Goal: Task Accomplishment & Management: Complete application form

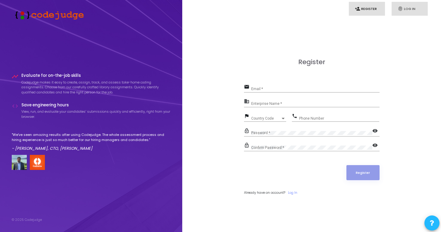
click at [405, 8] on link "fingerprint Log In" at bounding box center [410, 9] width 36 height 14
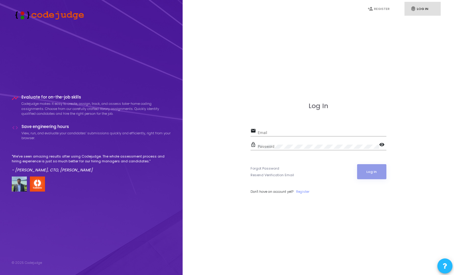
click at [268, 129] on div "Email" at bounding box center [322, 131] width 128 height 9
paste input "soni@titan.email"
type input "soni@titan.email"
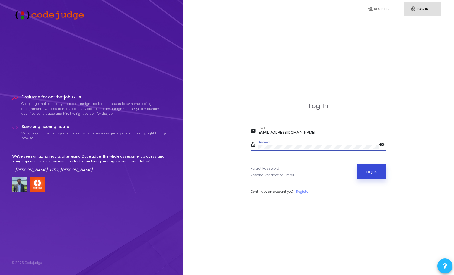
click at [369, 171] on button "Log In" at bounding box center [371, 171] width 29 height 15
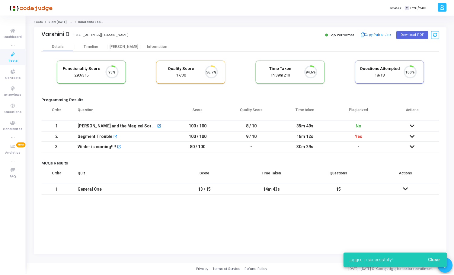
scroll to position [13, 15]
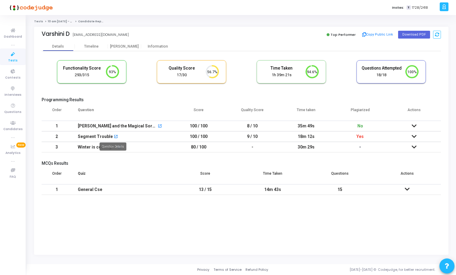
click at [114, 138] on mat-icon "open_in_new" at bounding box center [116, 137] width 4 height 4
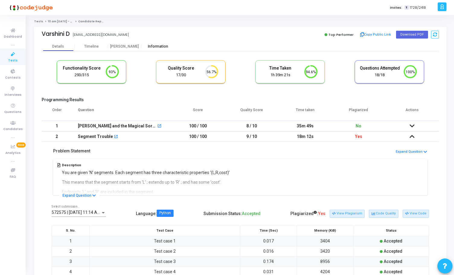
click at [154, 49] on div "Information" at bounding box center [157, 46] width 33 height 9
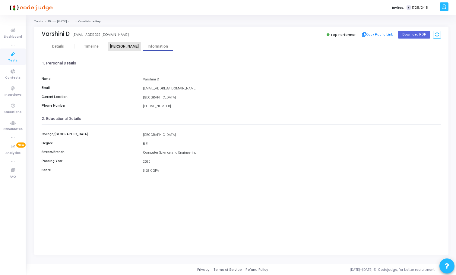
click at [127, 49] on div "Proctor" at bounding box center [124, 46] width 33 height 9
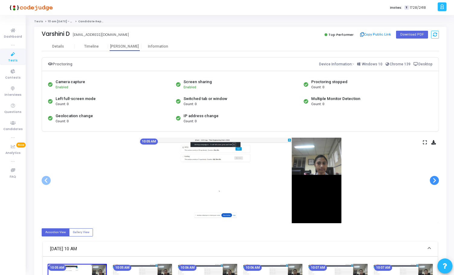
click at [435, 184] on span at bounding box center [433, 180] width 9 height 9
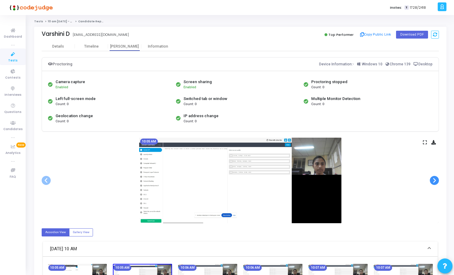
click at [435, 184] on span at bounding box center [433, 180] width 9 height 9
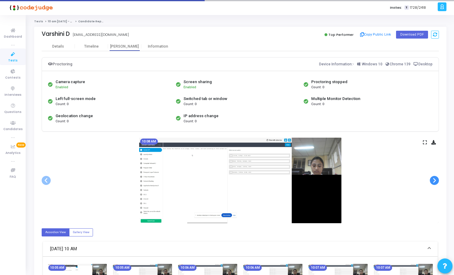
click at [435, 184] on span at bounding box center [433, 180] width 9 height 9
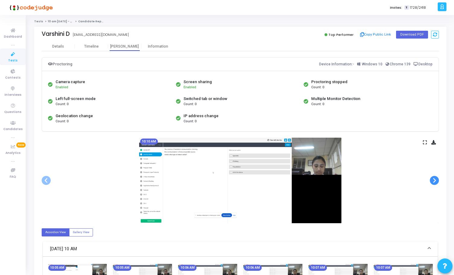
click at [435, 184] on span at bounding box center [433, 180] width 9 height 9
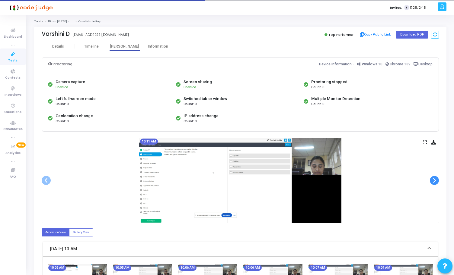
click at [435, 184] on span at bounding box center [433, 180] width 9 height 9
click at [0, 0] on div at bounding box center [0, 0] width 0 height 0
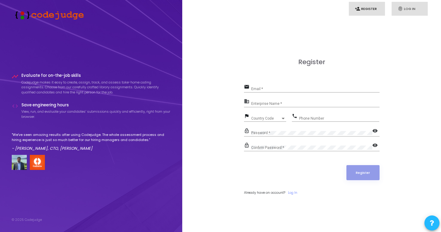
click at [404, 7] on link "fingerprint Log In" at bounding box center [410, 9] width 36 height 14
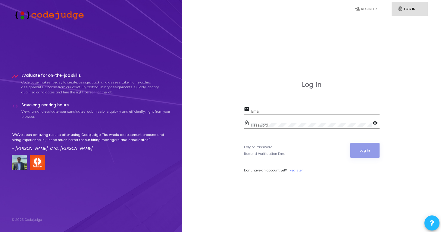
click at [275, 111] on input "Email" at bounding box center [315, 111] width 128 height 4
paste input "soni@titan.email"
type input "soni@titan.email"
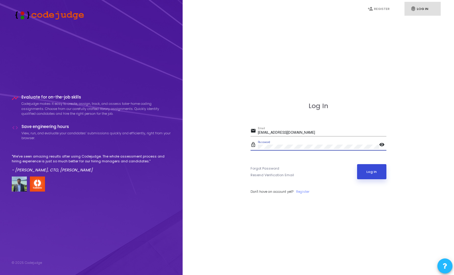
click at [369, 169] on button "Log In" at bounding box center [371, 171] width 29 height 15
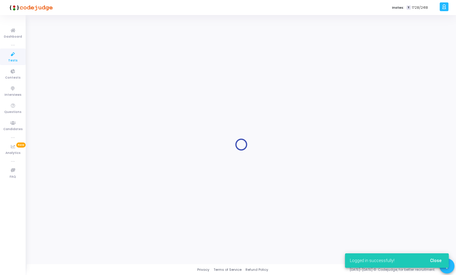
type input "12 pm - 11th Aug - Titan Engineering Intern 2026"
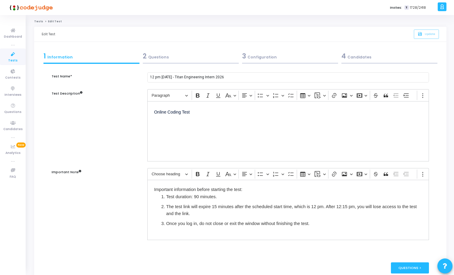
click at [183, 50] on div "2 Questions" at bounding box center [190, 57] width 99 height 16
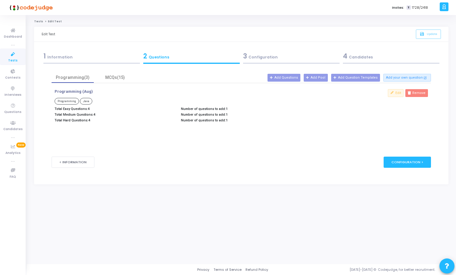
click at [199, 58] on div "2 Questions" at bounding box center [191, 56] width 96 height 10
click at [252, 53] on div "3 Configuration" at bounding box center [291, 56] width 96 height 10
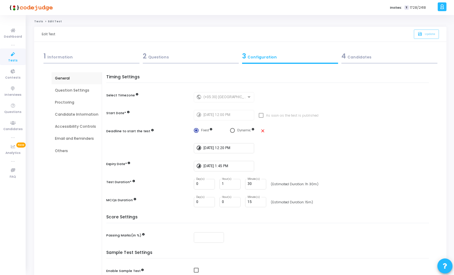
click at [133, 54] on div "1 Information" at bounding box center [91, 56] width 96 height 10
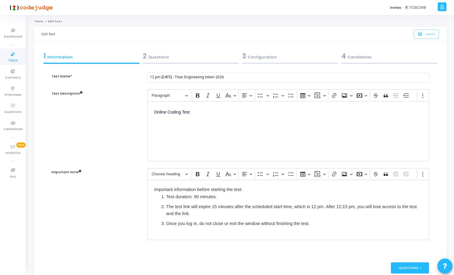
click at [178, 52] on div "2 Questions" at bounding box center [191, 56] width 96 height 10
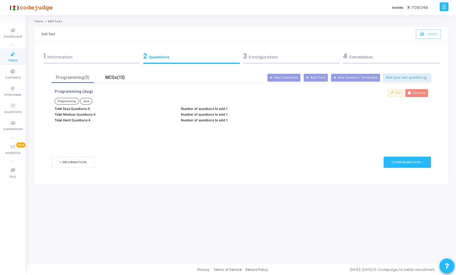
click at [117, 79] on div "MCQs(15)" at bounding box center [114, 77] width 35 height 6
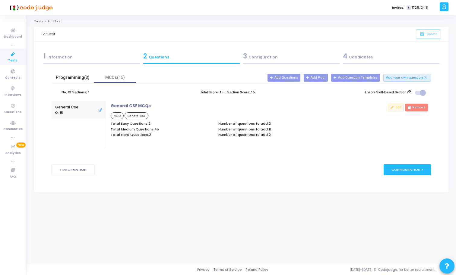
click at [67, 78] on div "Programming(3)" at bounding box center [72, 77] width 35 height 6
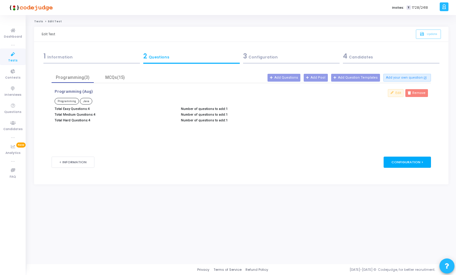
click at [413, 163] on div "Configuration >" at bounding box center [407, 162] width 47 height 11
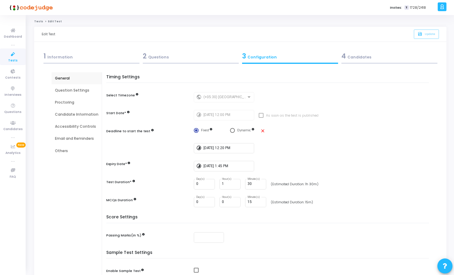
click at [79, 90] on div "Question Settings" at bounding box center [76, 90] width 43 height 5
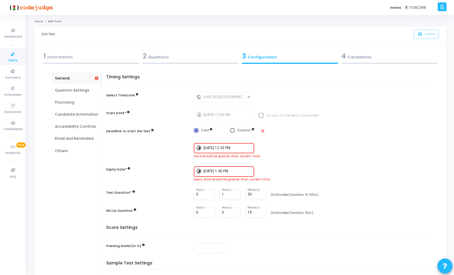
click at [187, 58] on div "2 Questions" at bounding box center [191, 56] width 96 height 10
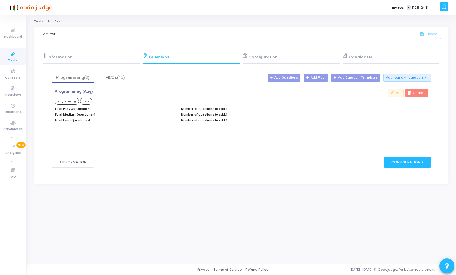
click at [305, 102] on div "Edit Remove" at bounding box center [368, 106] width 126 height 35
click at [239, 128] on div "Programming (Aug) Programming Java Total Easy Questions: 4 Total Medium Questio…" at bounding box center [241, 109] width 379 height 40
click at [56, 54] on div "1 Information" at bounding box center [91, 56] width 96 height 10
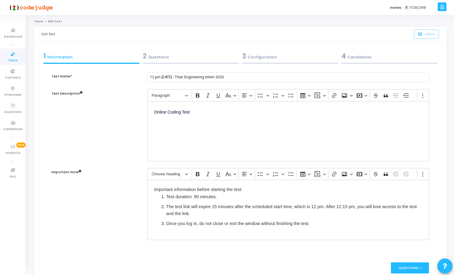
scroll to position [31, 0]
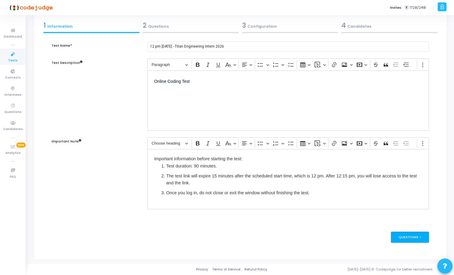
click at [403, 232] on div "Questions >" at bounding box center [409, 237] width 38 height 11
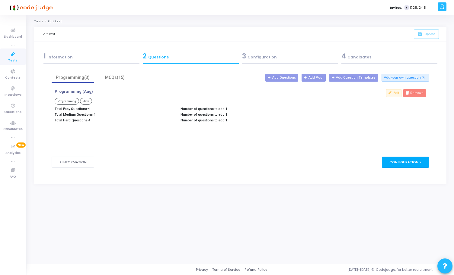
scroll to position [0, 0]
click at [84, 101] on span "Java" at bounding box center [86, 101] width 12 height 7
click at [69, 101] on span "Programming" at bounding box center [67, 101] width 24 height 7
click at [113, 80] on div "MCQs(15)" at bounding box center [114, 77] width 35 height 6
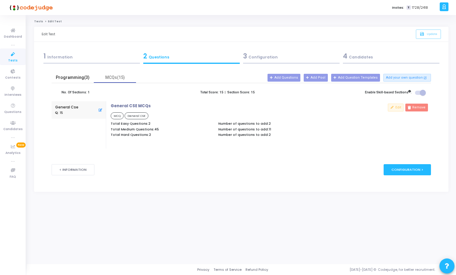
click at [71, 75] on div "Programming(3)" at bounding box center [72, 77] width 35 height 6
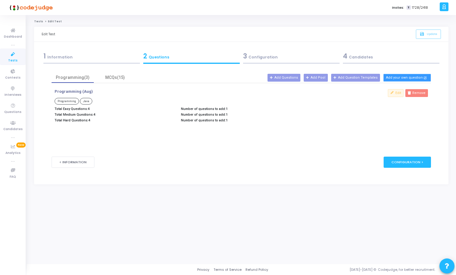
click at [405, 78] on button "Add your own question open_in_new" at bounding box center [407, 78] width 48 height 8
click at [218, 102] on p "Programming Java" at bounding box center [178, 102] width 247 height 8
click at [299, 59] on div "3 Configuration" at bounding box center [291, 56] width 96 height 10
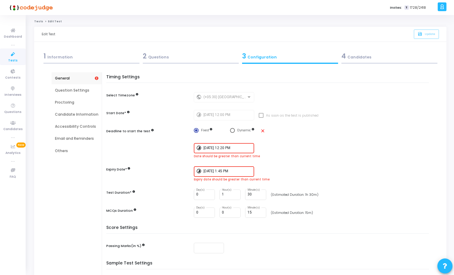
click at [368, 56] on div "4 Candidates" at bounding box center [389, 56] width 96 height 10
click at [353, 55] on div "4 Candidates" at bounding box center [389, 56] width 96 height 10
click at [182, 59] on div "2 Questions" at bounding box center [191, 56] width 96 height 10
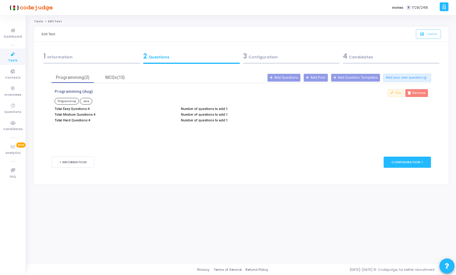
click at [83, 55] on div "1 Information" at bounding box center [91, 56] width 96 height 10
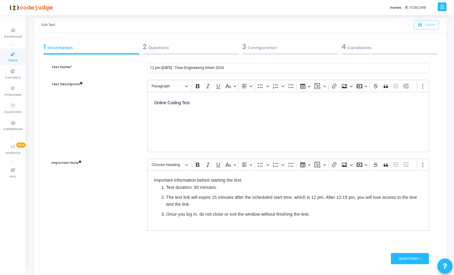
scroll to position [31, 0]
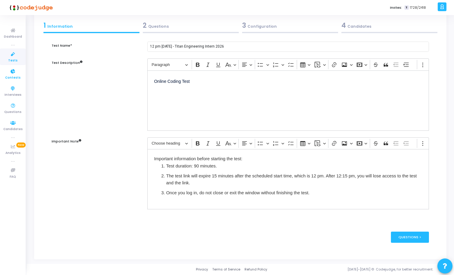
click at [12, 77] on span "Contests" at bounding box center [12, 77] width 15 height 5
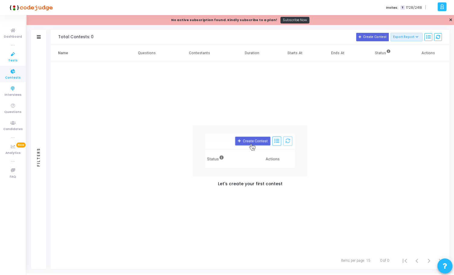
click at [11, 59] on span "Tests" at bounding box center [12, 60] width 9 height 5
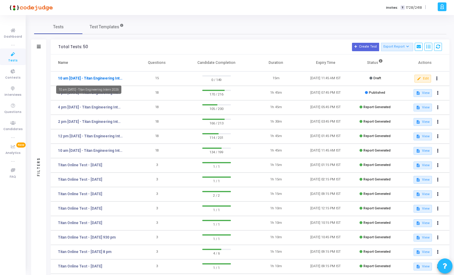
click at [95, 79] on link "10 am - 12th Aug - Titan Engineering Intern 2026" at bounding box center [90, 78] width 65 height 5
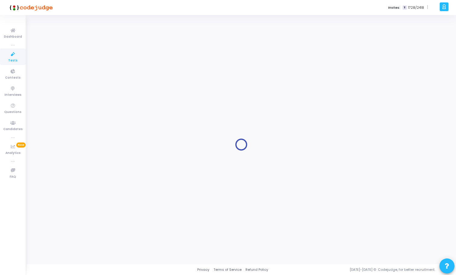
type input "10 am - 12th Aug - Titan Engineering Intern 2026"
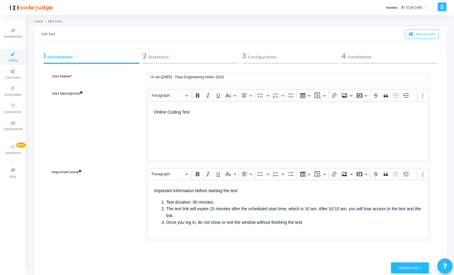
click at [180, 58] on div "2 Questions" at bounding box center [191, 56] width 96 height 10
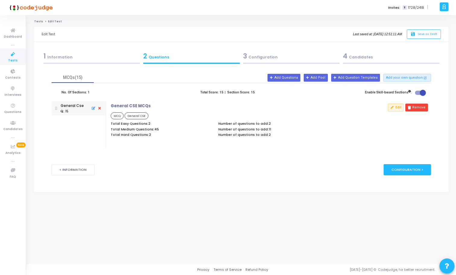
click at [270, 54] on div "3 Configuration" at bounding box center [291, 56] width 96 height 10
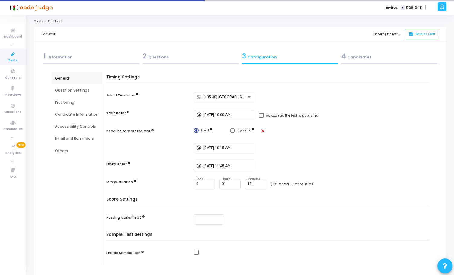
click at [77, 91] on div "Question Settings" at bounding box center [76, 90] width 43 height 5
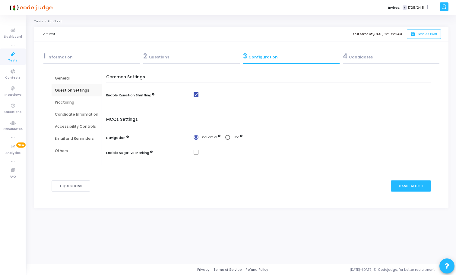
click at [68, 101] on div "Proctoring" at bounding box center [76, 102] width 43 height 5
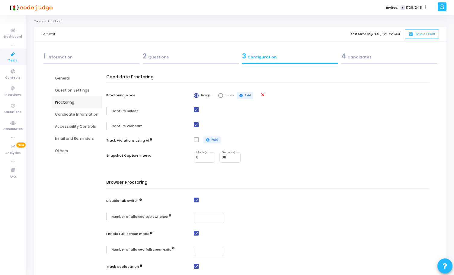
click at [68, 112] on div "Candidate Information" at bounding box center [77, 115] width 50 height 12
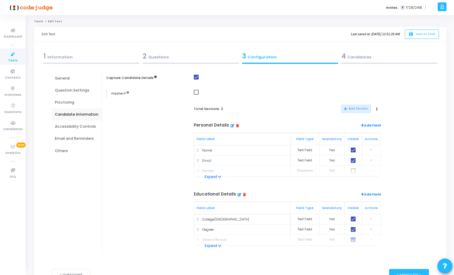
click at [149, 57] on div "2 Questions" at bounding box center [191, 56] width 96 height 10
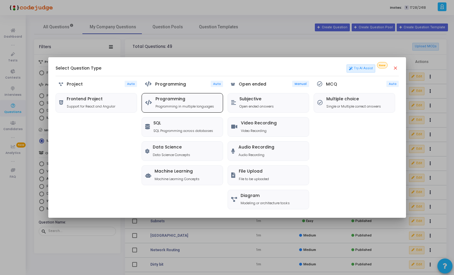
click at [170, 105] on p "Programming in multiple languages" at bounding box center [184, 106] width 58 height 5
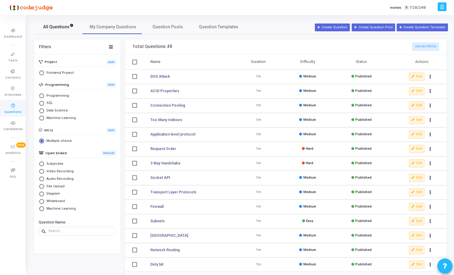
click at [58, 24] on span "All Questions" at bounding box center [58, 27] width 30 height 6
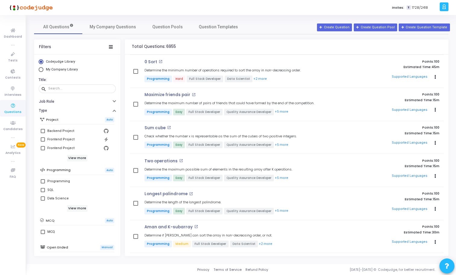
scroll to position [305, 0]
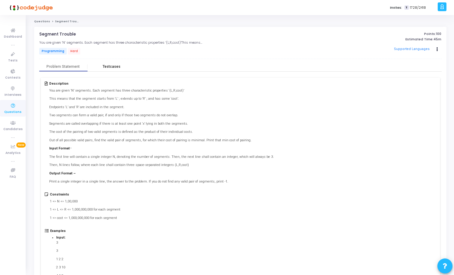
click at [109, 66] on div "Testcases" at bounding box center [112, 67] width 18 height 5
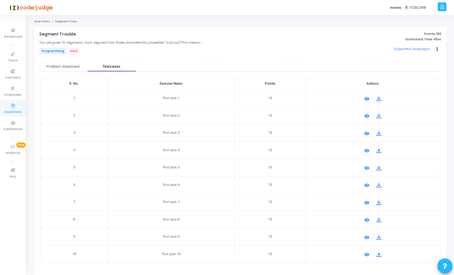
scroll to position [23, 0]
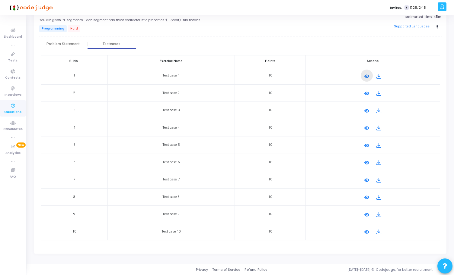
click at [367, 76] on mat-icon "remove_red_eye" at bounding box center [366, 76] width 7 height 7
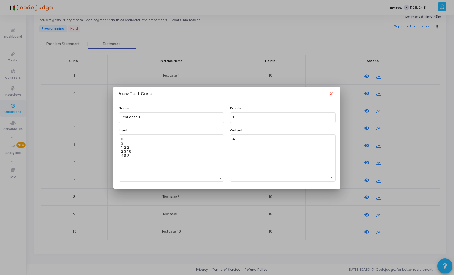
click at [334, 94] on mat-icon "close" at bounding box center [330, 94] width 7 height 7
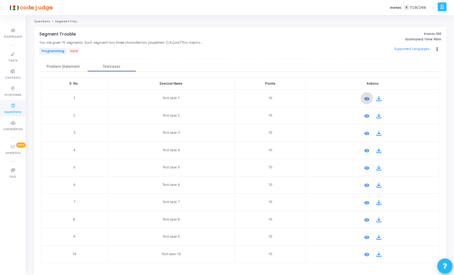
scroll to position [23, 0]
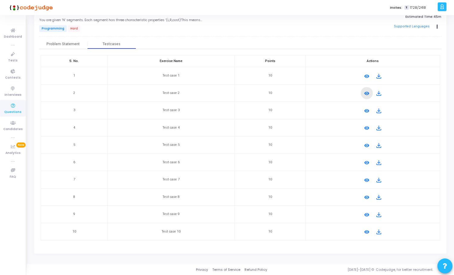
click at [365, 93] on mat-icon "remove_red_eye" at bounding box center [366, 93] width 7 height 7
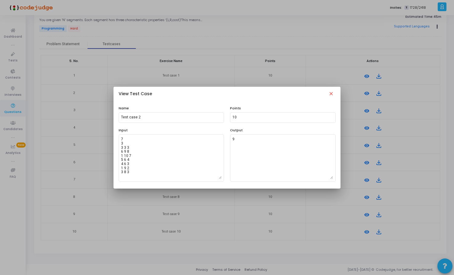
click at [332, 94] on mat-icon "close" at bounding box center [330, 94] width 7 height 7
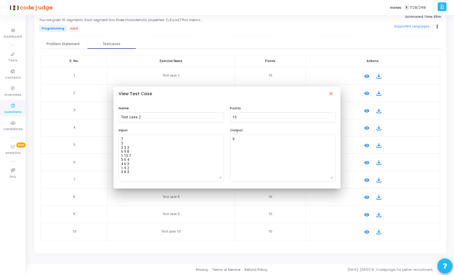
scroll to position [23, 0]
